Goal: Transaction & Acquisition: Purchase product/service

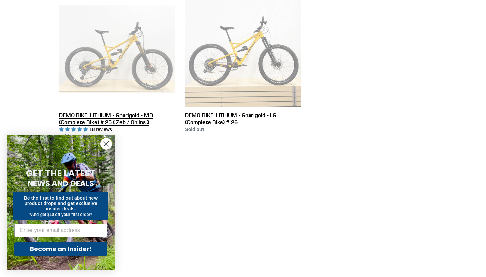
scroll to position [526, 0]
click at [143, 78] on link "DEMO BIKE: LITHIUM - Gnarigold - MD (Complete Bike) # 25 ( Zeb / Ohlins )" at bounding box center [117, 65] width 116 height 149
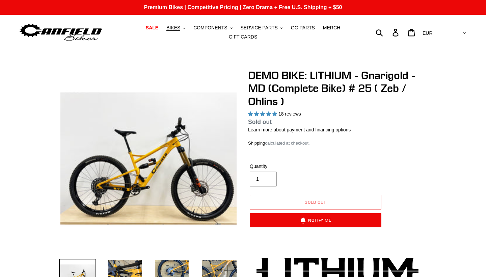
select select "highest-rating"
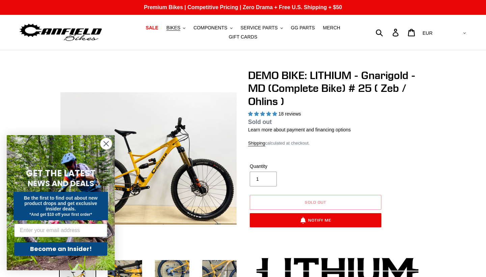
click at [105, 145] on icon "Close dialog" at bounding box center [106, 144] width 5 height 5
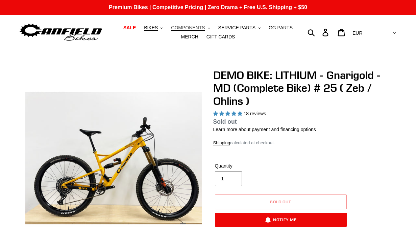
click at [198, 28] on span "COMPONENTS" at bounding box center [188, 28] width 34 height 6
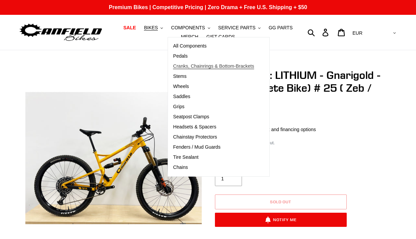
click at [197, 64] on span "Cranks, Chainrings & Bottom-Brackets" at bounding box center [213, 66] width 81 height 6
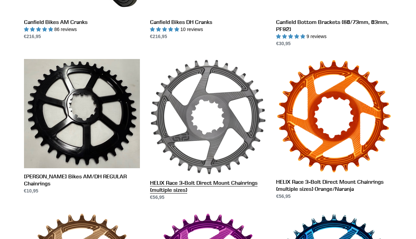
scroll to position [303, 0]
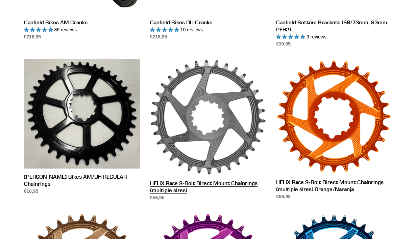
click at [221, 150] on link "HELIX Race 3-Bolt Direct Mount Chainrings (multiple sizes)" at bounding box center [208, 130] width 116 height 142
